Goal: Find specific page/section: Find specific page/section

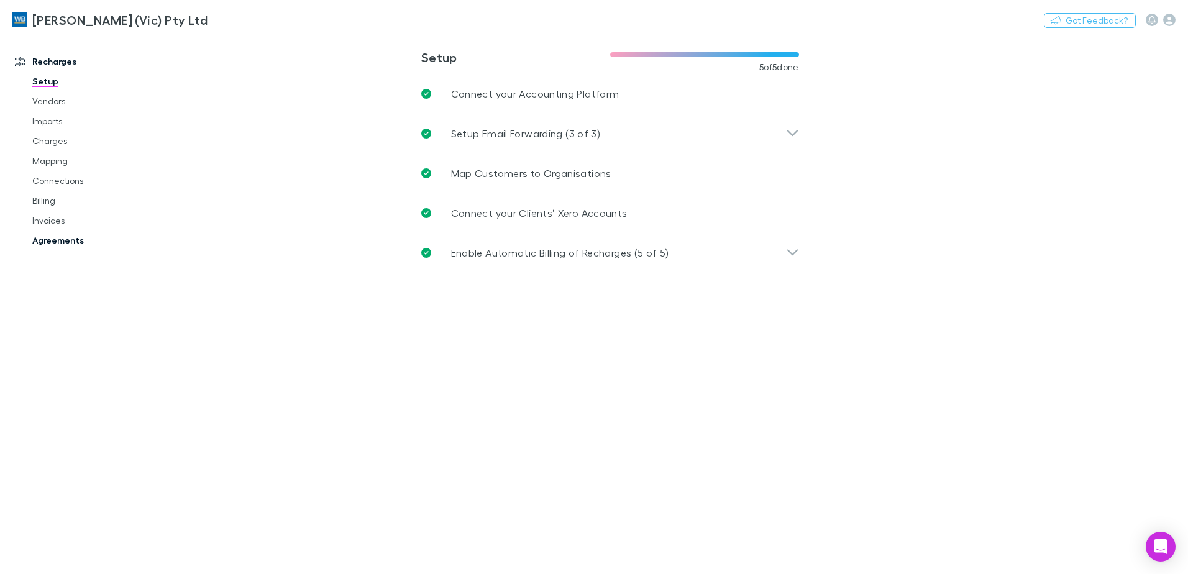
drag, startPoint x: 50, startPoint y: 240, endPoint x: 118, endPoint y: 247, distance: 68.6
click at [50, 240] on link "Agreements" at bounding box center [94, 241] width 148 height 20
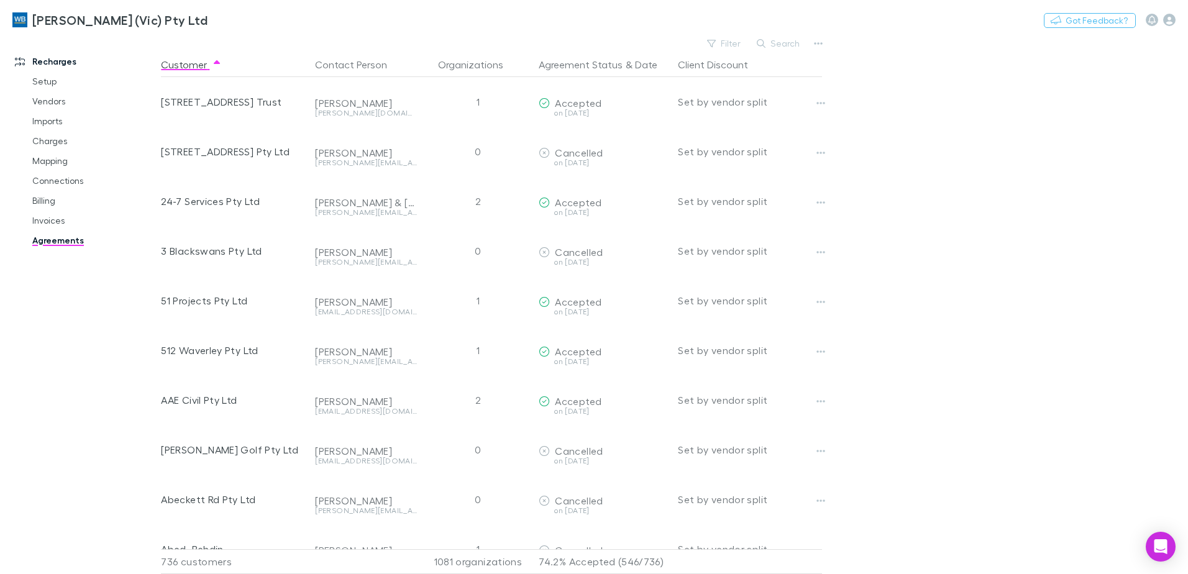
click at [773, 40] on button "Search" at bounding box center [779, 43] width 57 height 15
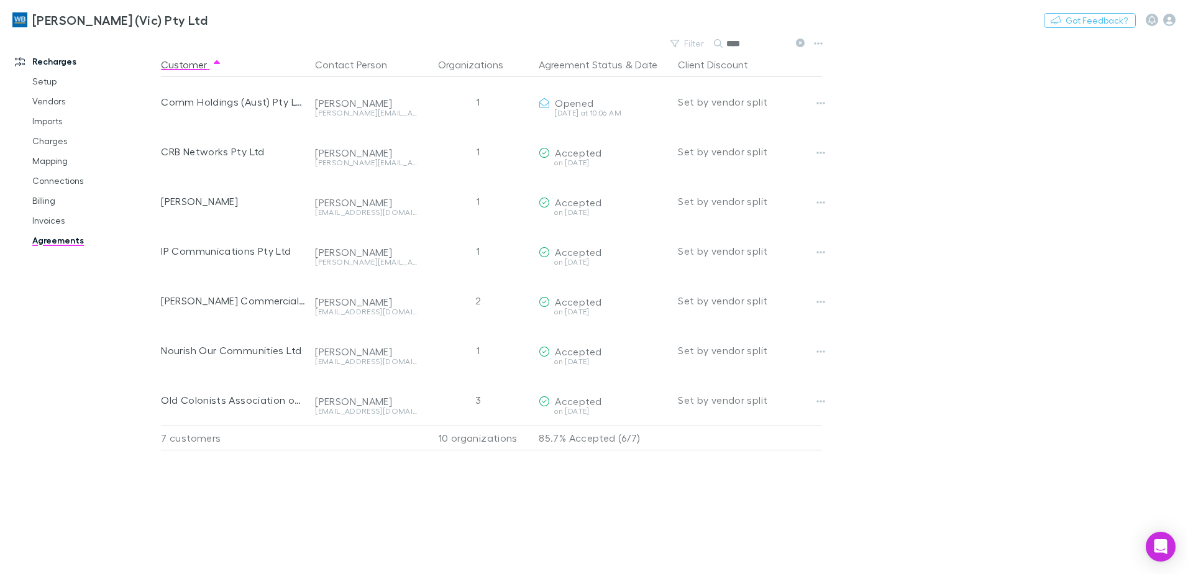
drag, startPoint x: 756, startPoint y: 42, endPoint x: 659, endPoint y: 31, distance: 97.6
click at [659, 31] on div "[PERSON_NAME] (Vic) Pty Ltd Nothing Got Feedback? Recharges Setup Vendors Impor…" at bounding box center [594, 287] width 1188 height 574
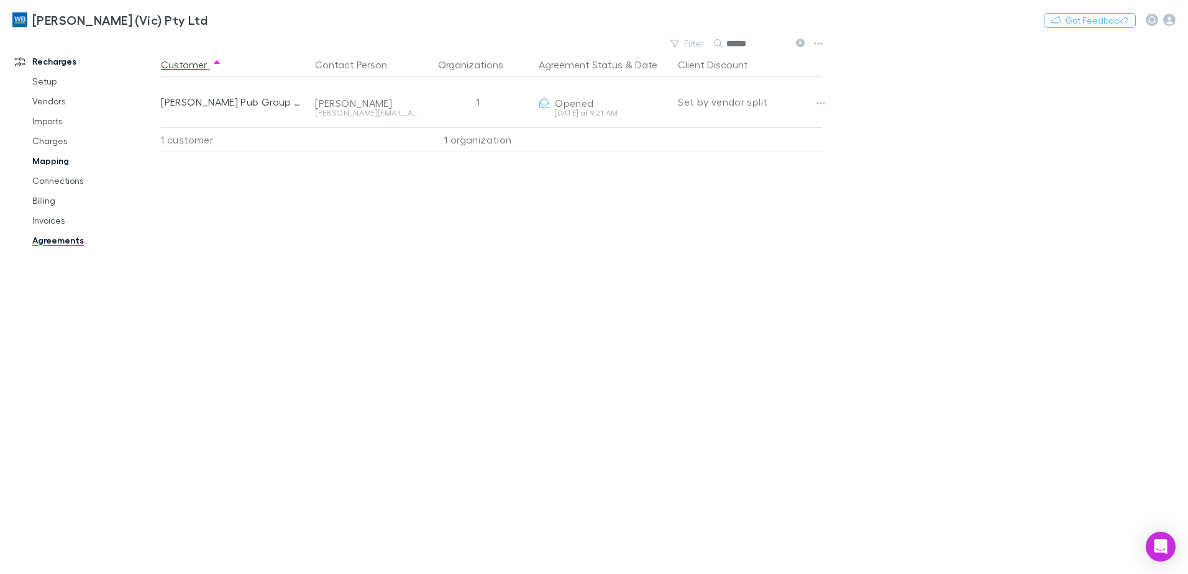
type input "******"
